Goal: Task Accomplishment & Management: Manage account settings

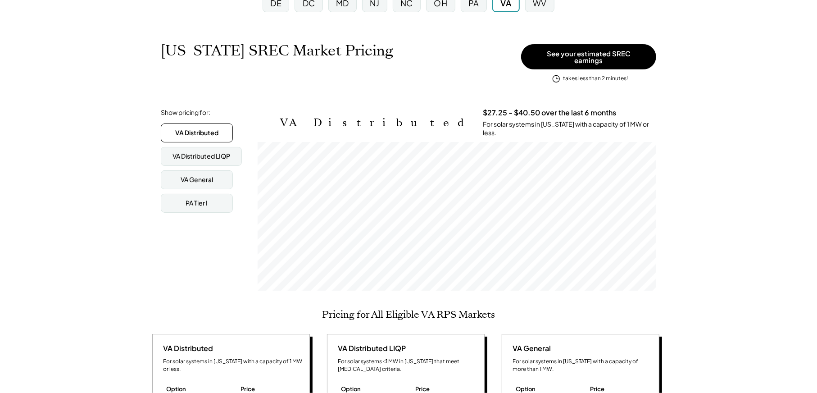
scroll to position [105, 0]
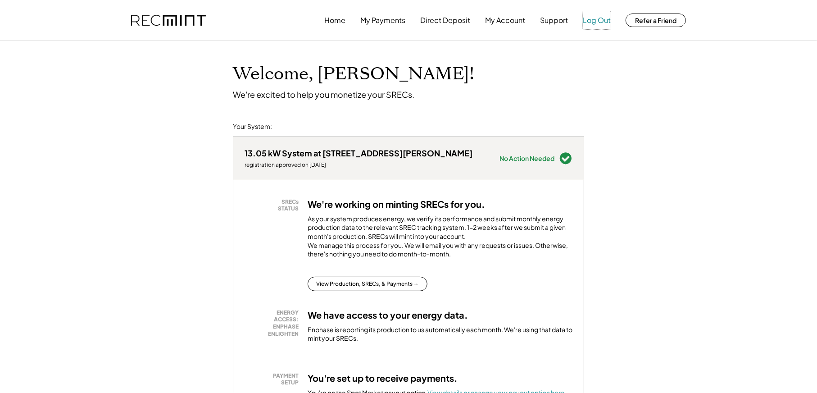
click at [596, 18] on button "Log Out" at bounding box center [597, 20] width 28 height 18
